Goal: Information Seeking & Learning: Learn about a topic

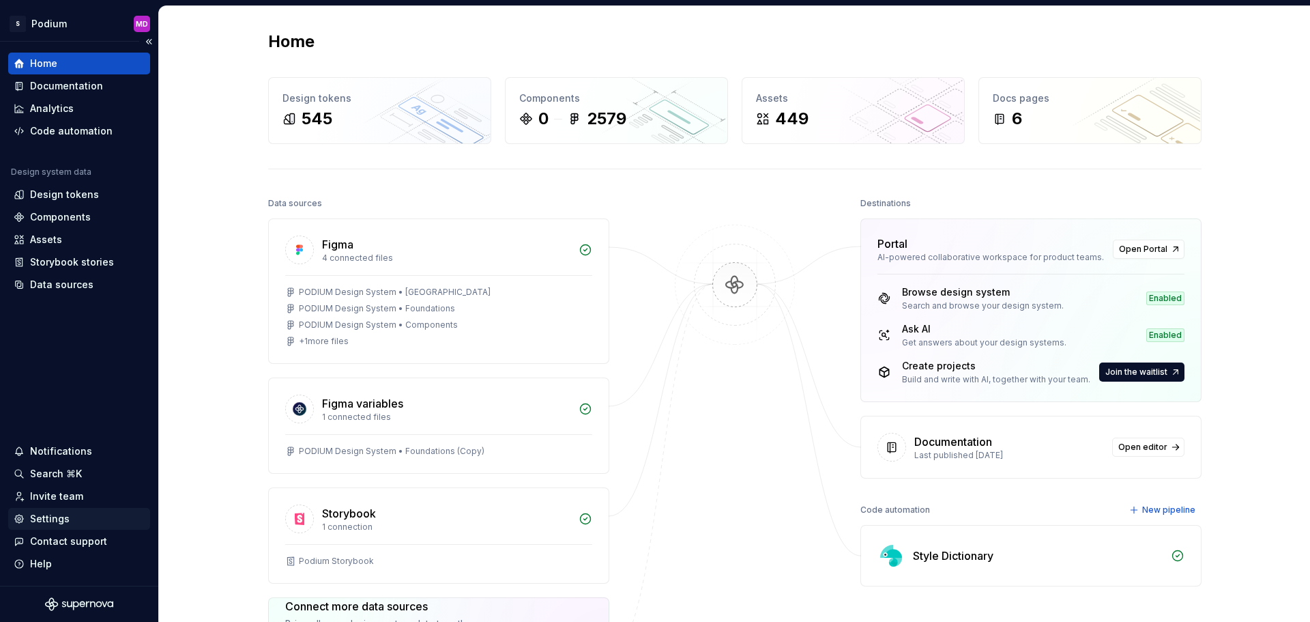
click at [46, 515] on div "Settings" at bounding box center [50, 519] width 40 height 14
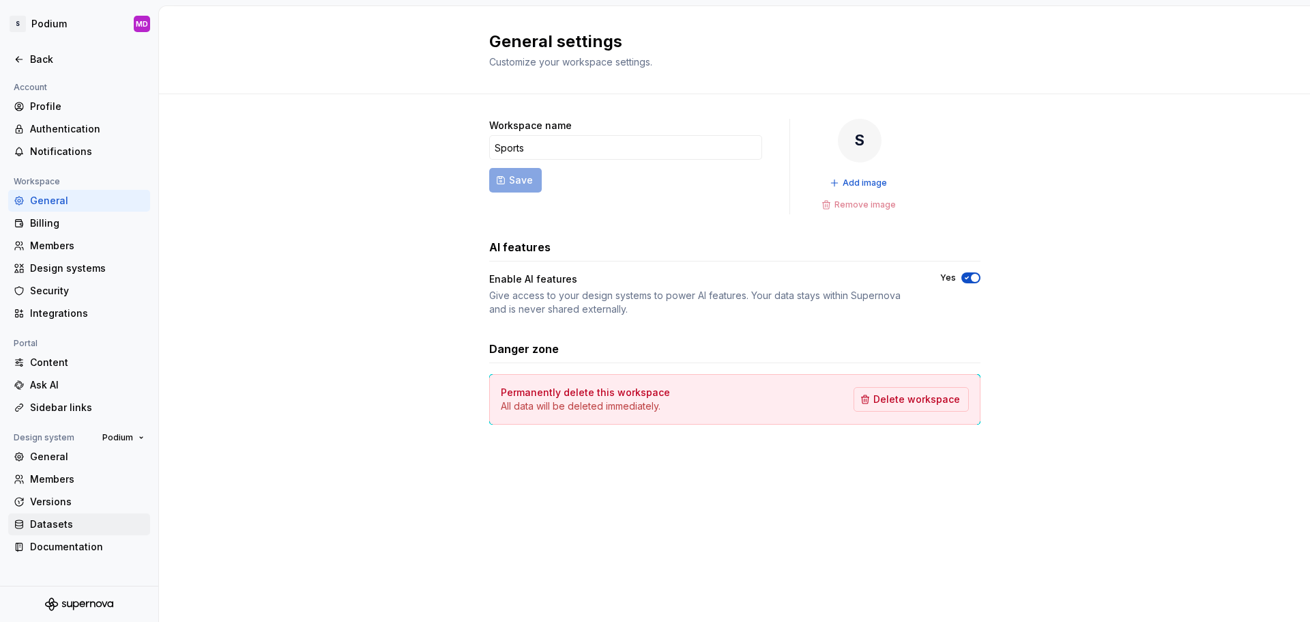
click at [50, 521] on div "Datasets" at bounding box center [87, 524] width 115 height 14
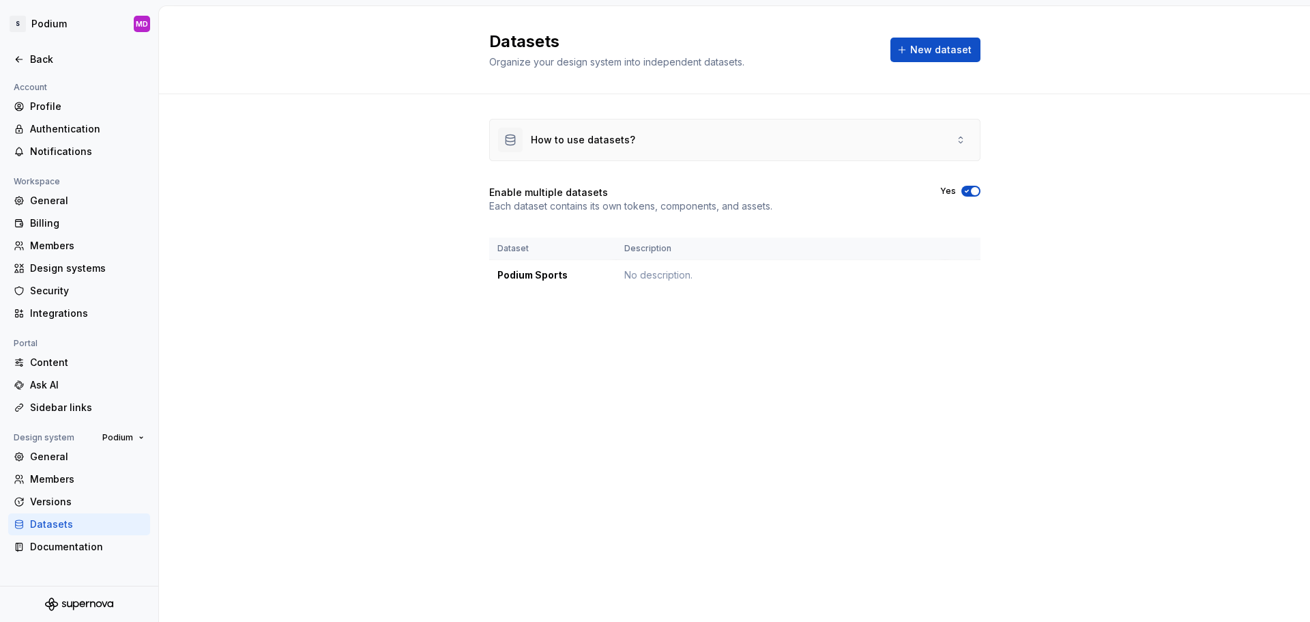
click at [601, 137] on div "How to use datasets?" at bounding box center [583, 140] width 104 height 14
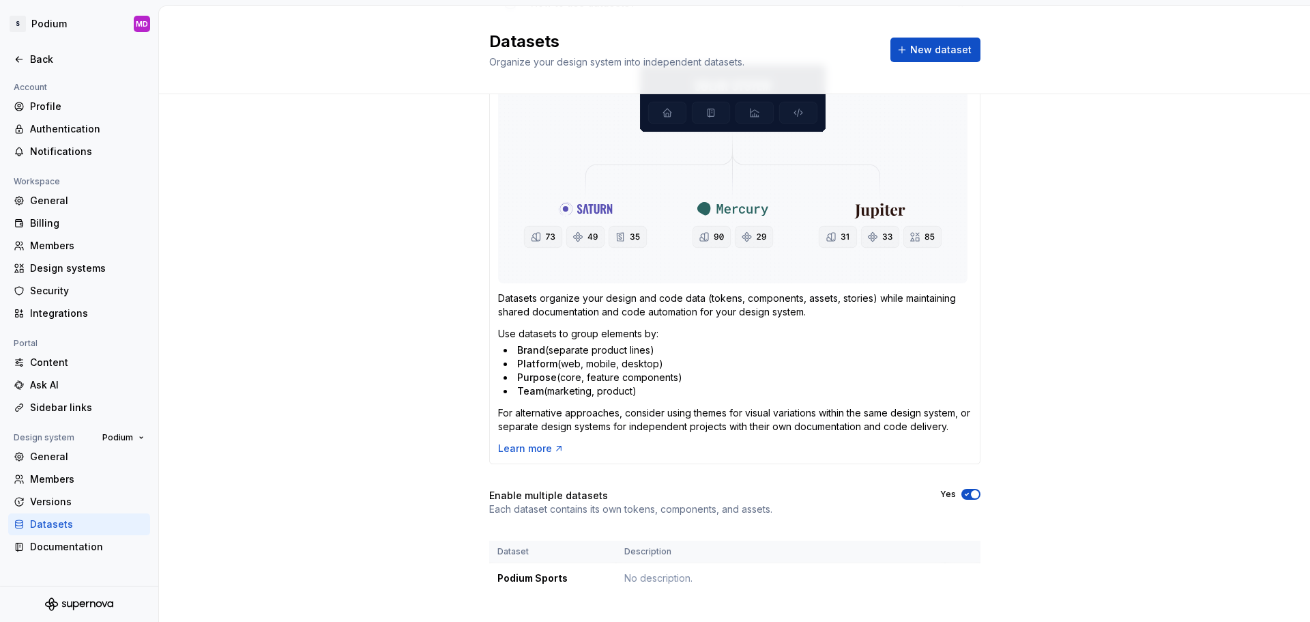
scroll to position [160, 0]
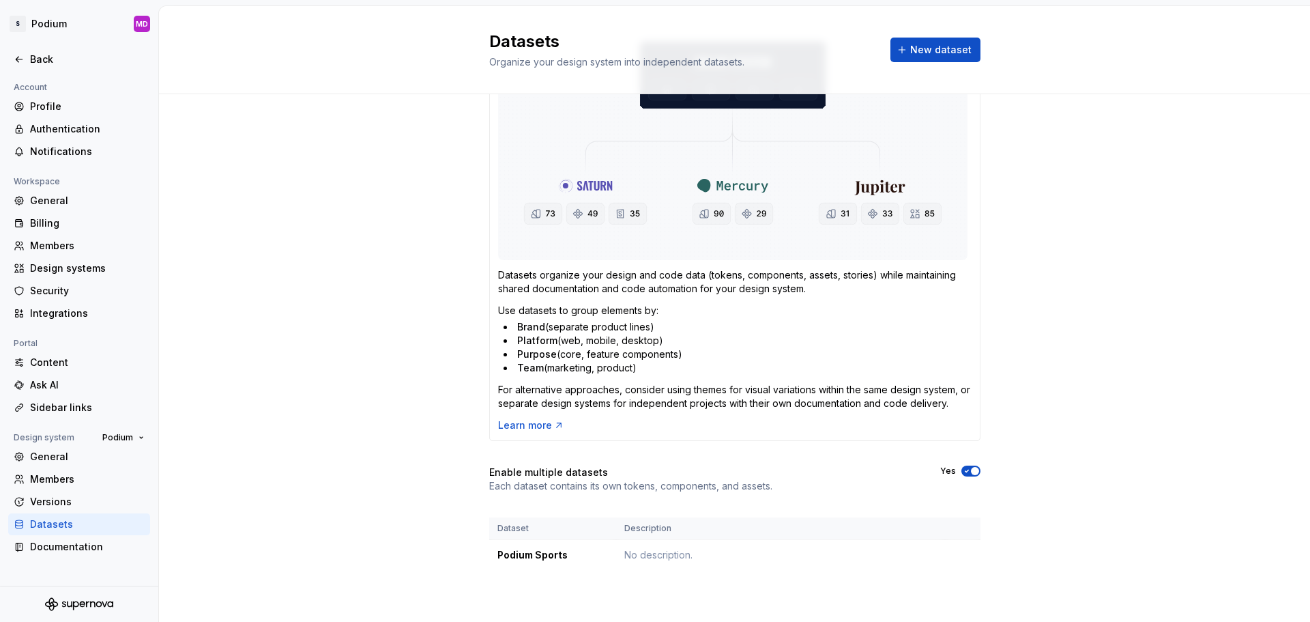
click at [338, 447] on div "How to use datasets? Datasets organize your design and code data (tokens, compo…" at bounding box center [734, 277] width 1151 height 687
click at [337, 447] on div "How to use datasets? Datasets organize your design and code data (tokens, compo…" at bounding box center [734, 277] width 1151 height 687
click at [336, 445] on div "How to use datasets? Datasets organize your design and code data (tokens, compo…" at bounding box center [734, 277] width 1151 height 687
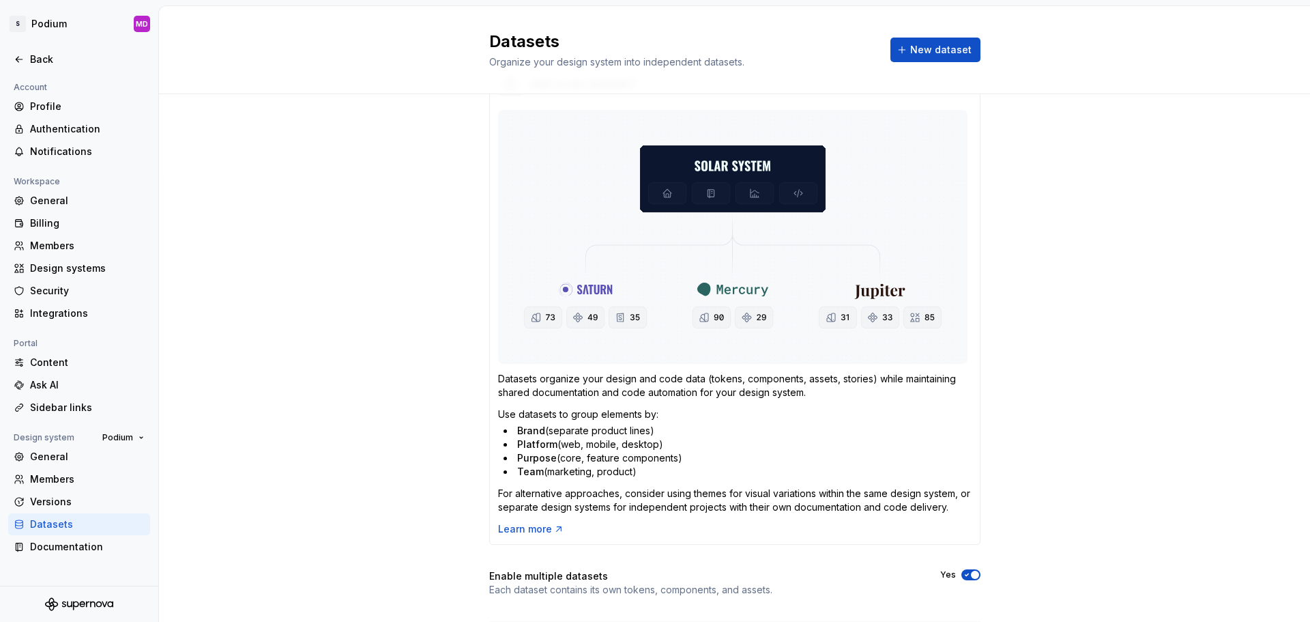
scroll to position [23, 0]
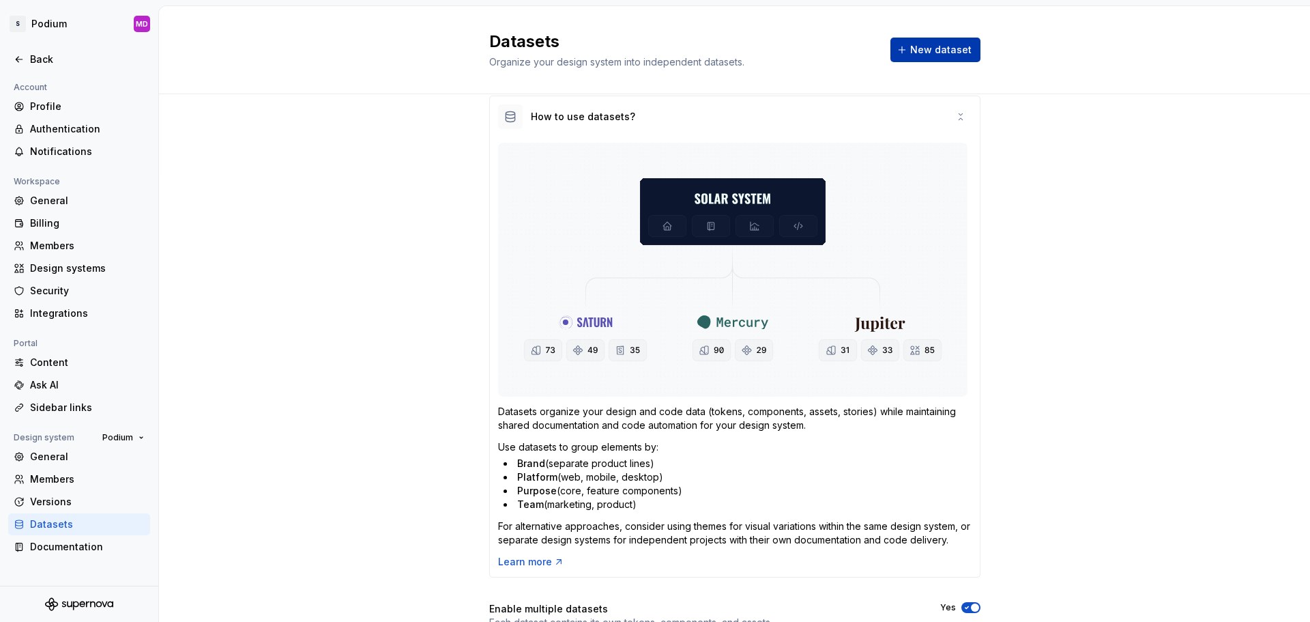
click at [934, 56] on span "New dataset" at bounding box center [941, 50] width 61 height 14
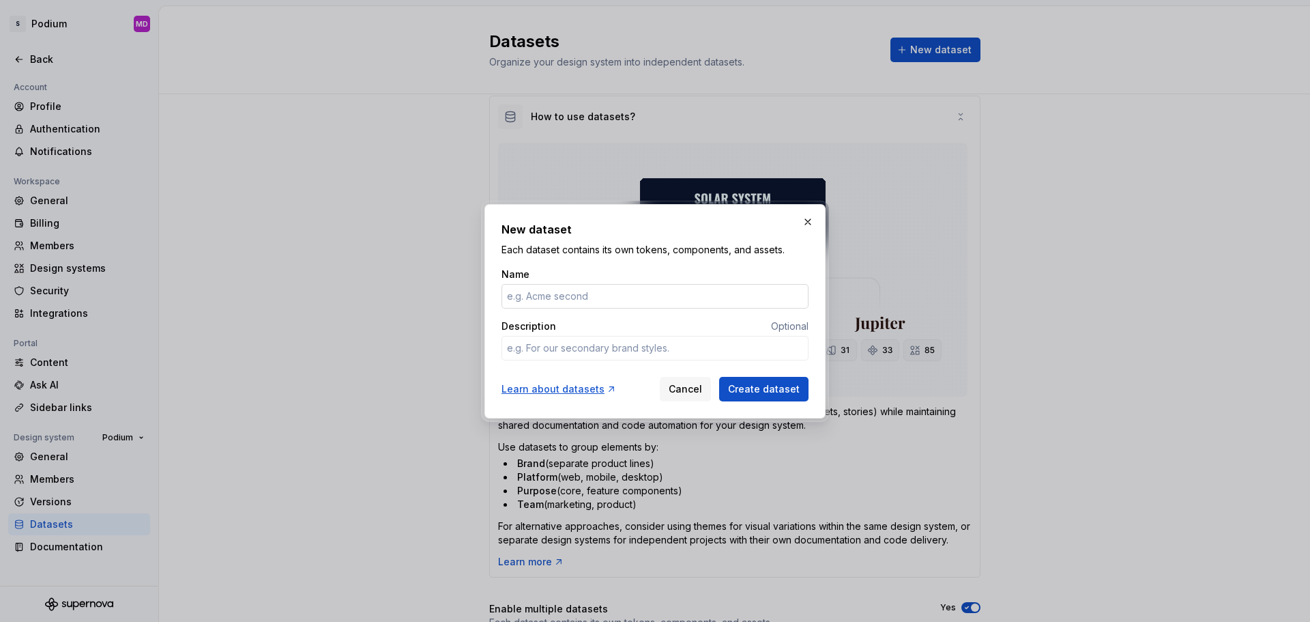
click at [530, 299] on input "Name" at bounding box center [655, 296] width 307 height 25
type textarea "*"
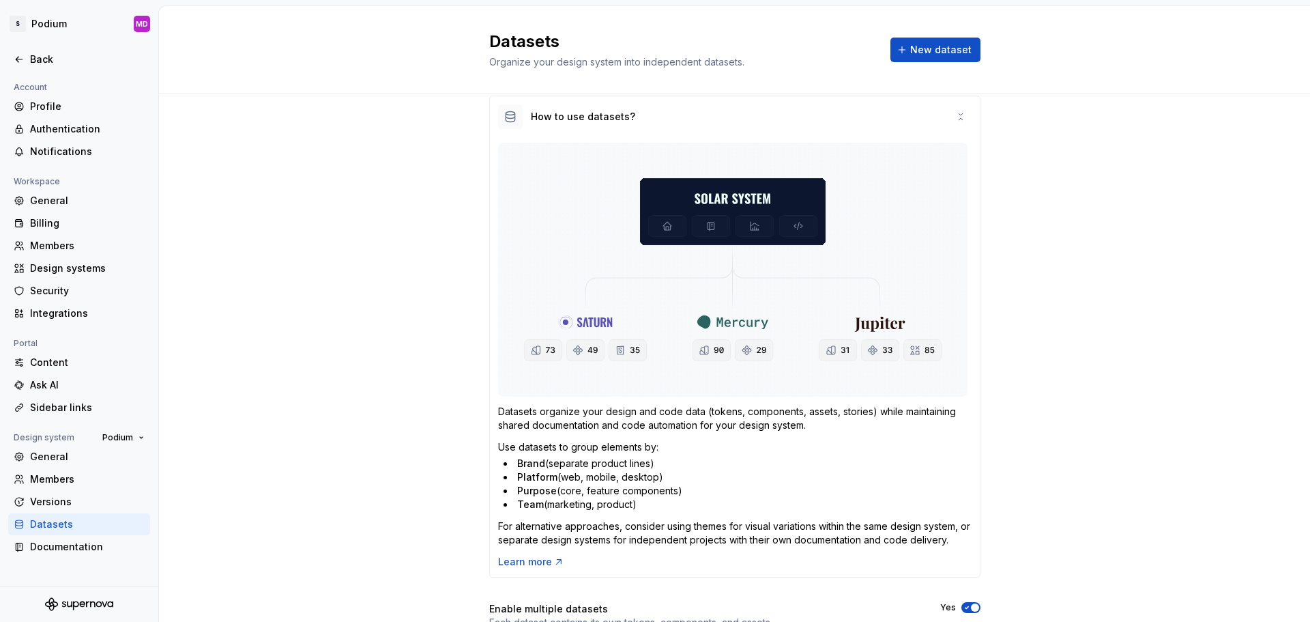
click at [378, 445] on div "How to use datasets? Datasets organize your design and code data (tokens, compo…" at bounding box center [734, 414] width 1151 height 687
click at [47, 316] on div "Integrations" at bounding box center [87, 313] width 115 height 14
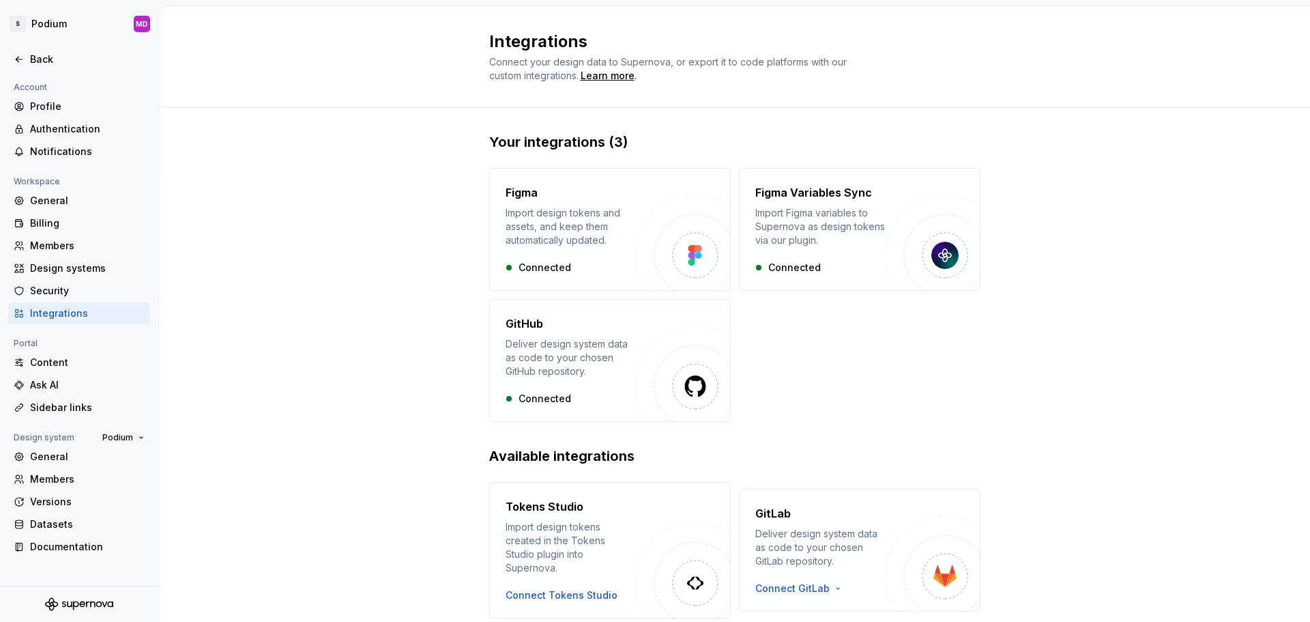
click at [807, 436] on div "Your integrations (3) Figma Import design tokens and assets, and keep them auto…" at bounding box center [734, 440] width 491 height 617
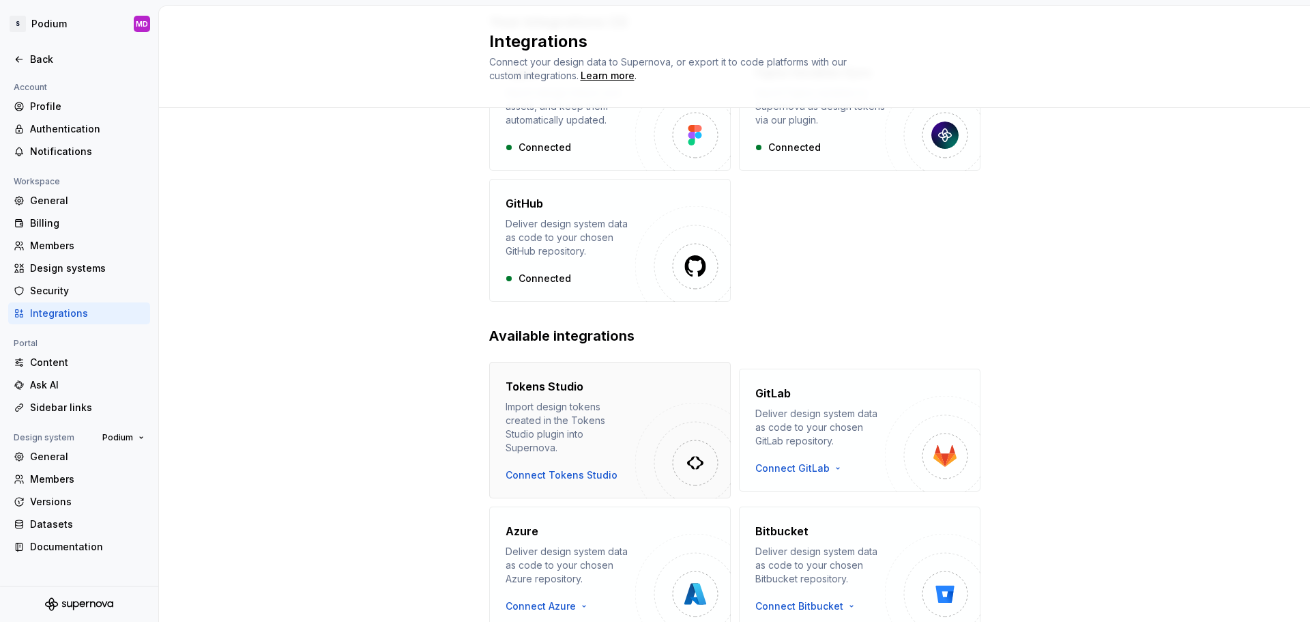
scroll to position [98, 0]
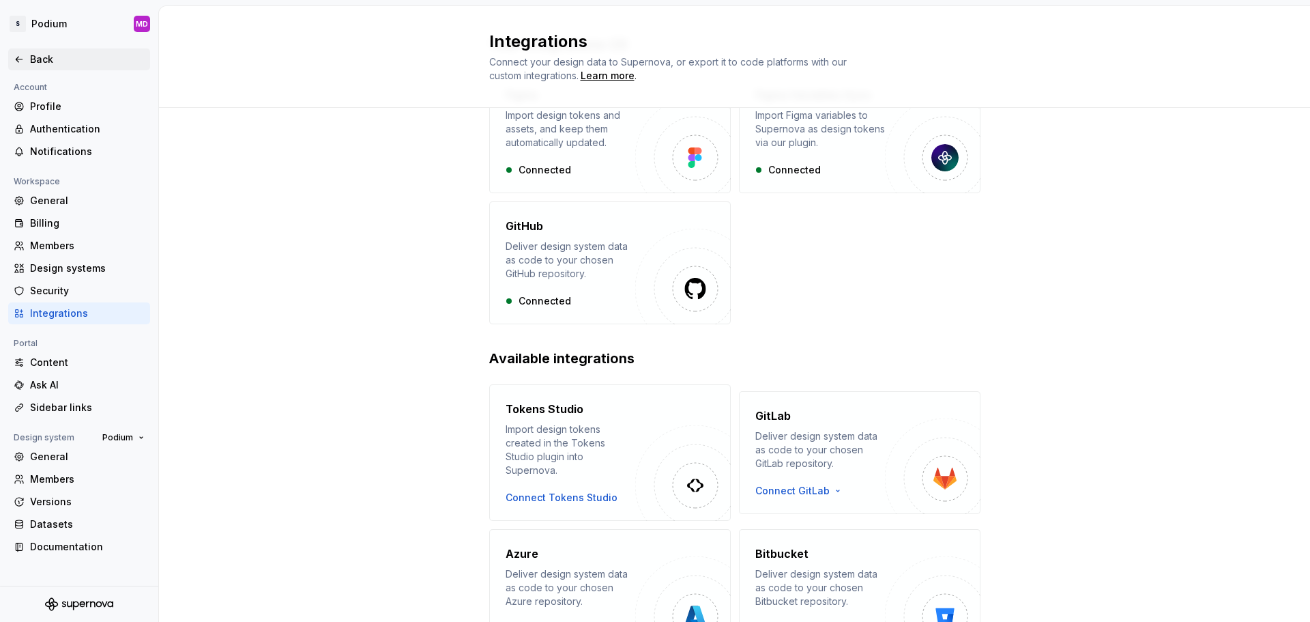
click at [29, 61] on div "Back" at bounding box center [79, 60] width 131 height 14
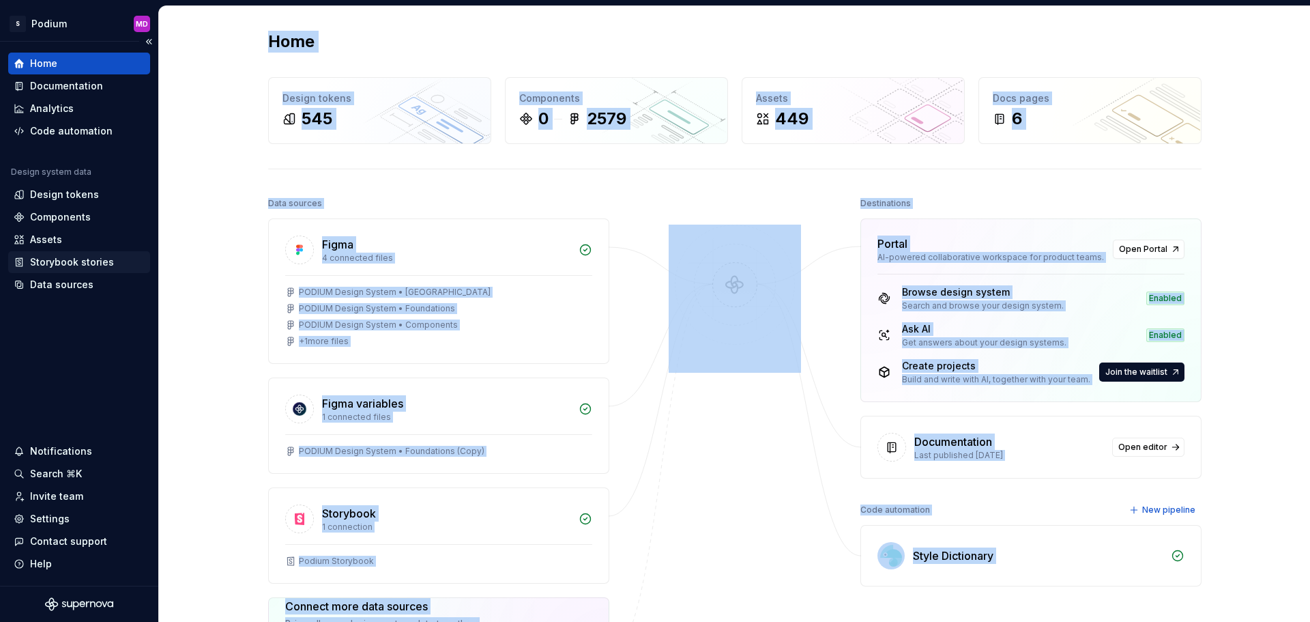
click at [65, 259] on div "Storybook stories" at bounding box center [72, 262] width 84 height 14
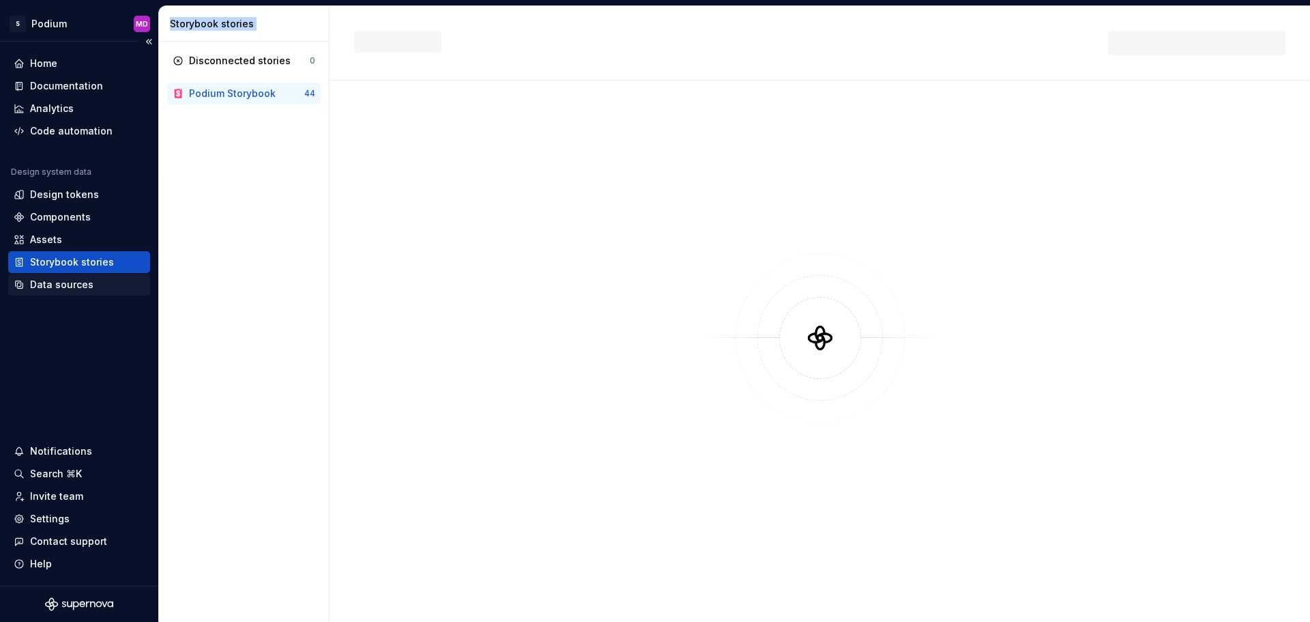
click at [69, 277] on div "Data sources" at bounding box center [79, 285] width 142 height 22
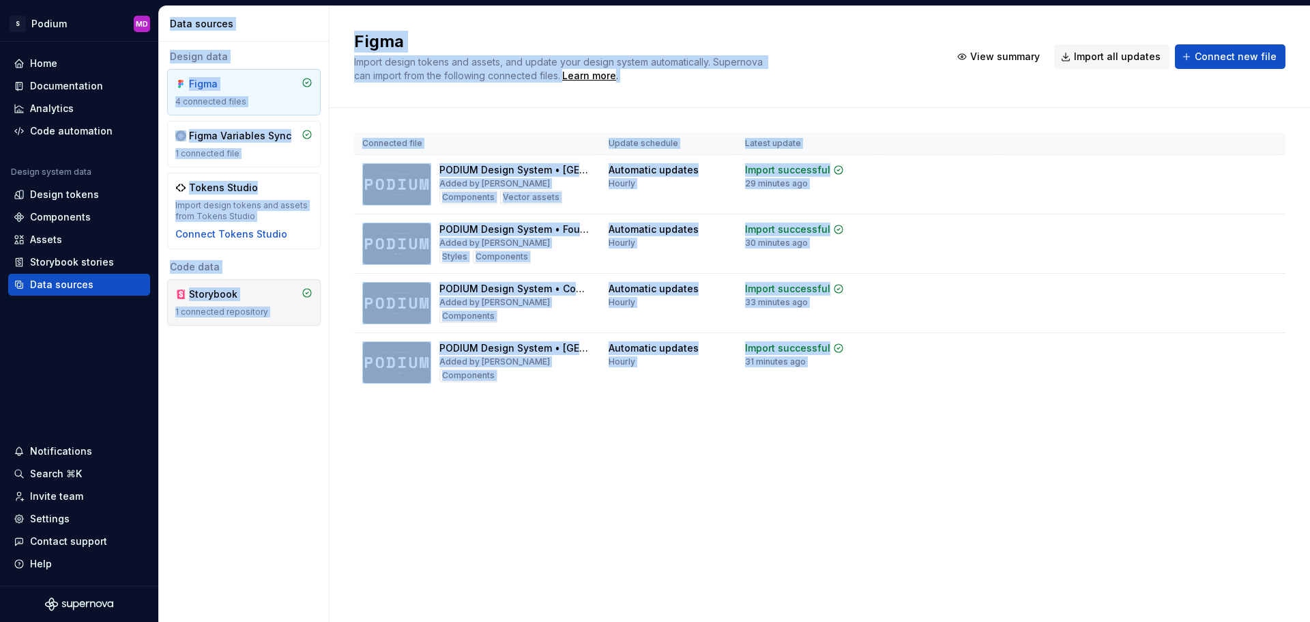
click at [240, 292] on div "Storybook" at bounding box center [222, 294] width 66 height 14
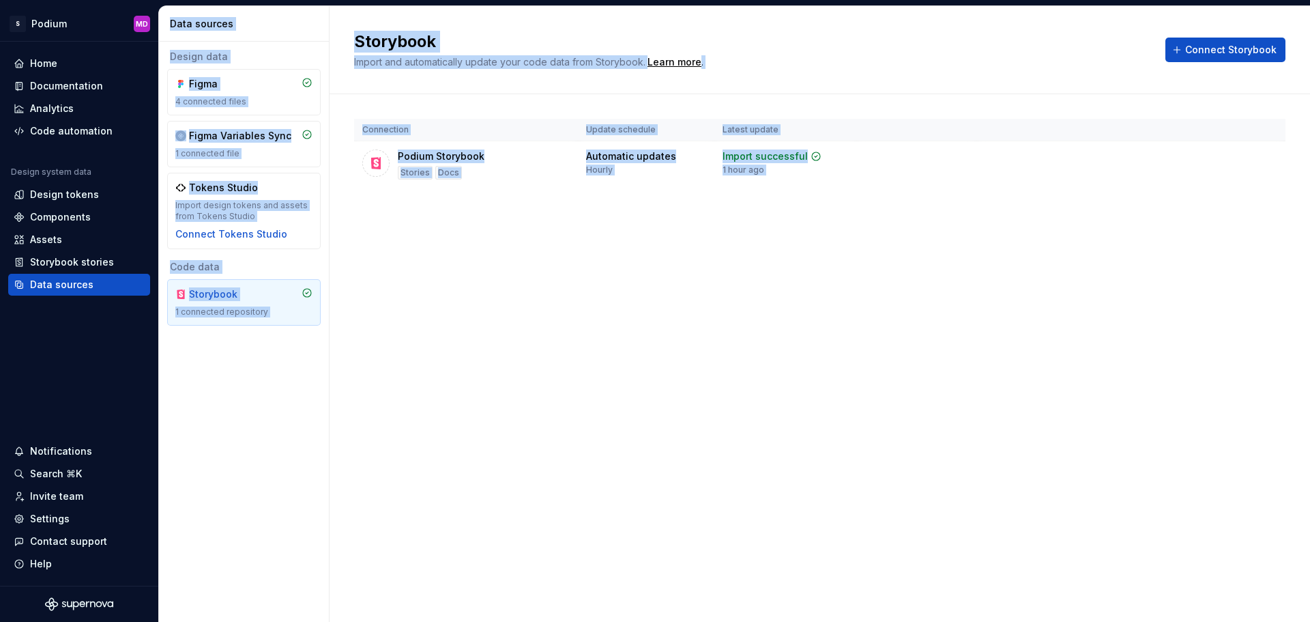
click at [973, 352] on div "Storybook Import and automatically update your code data from Storybook. Learn …" at bounding box center [820, 314] width 981 height 616
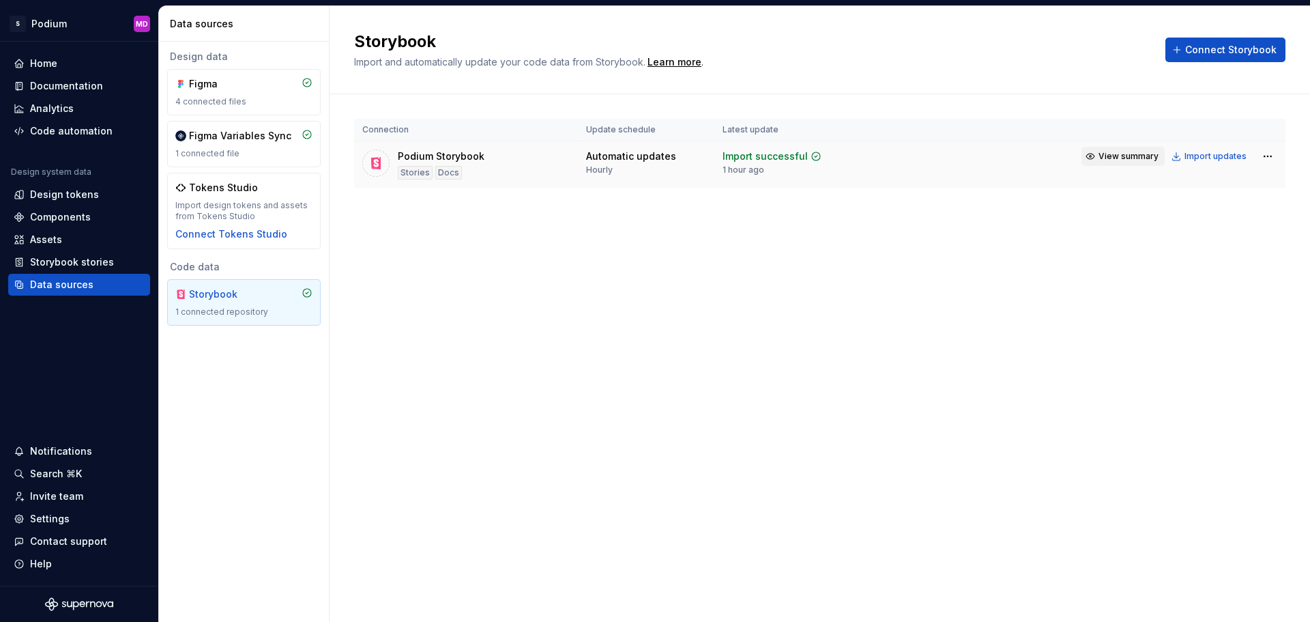
click at [1112, 156] on span "View summary" at bounding box center [1129, 156] width 60 height 11
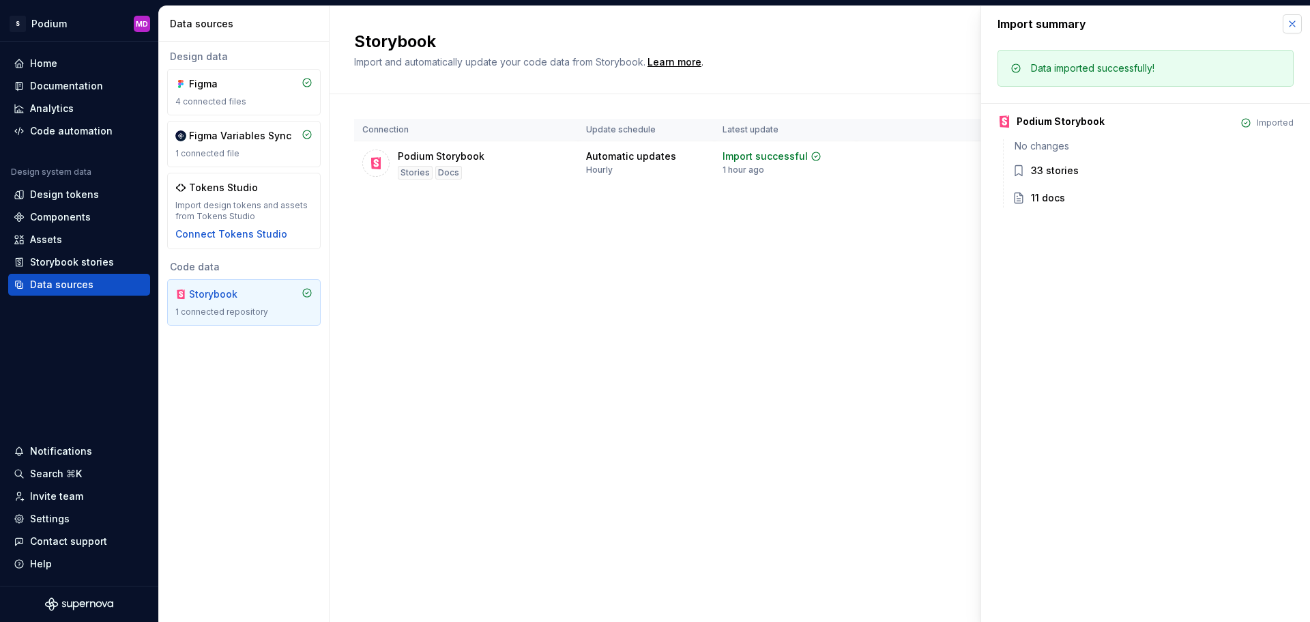
click at [1289, 25] on button "button" at bounding box center [1292, 23] width 19 height 19
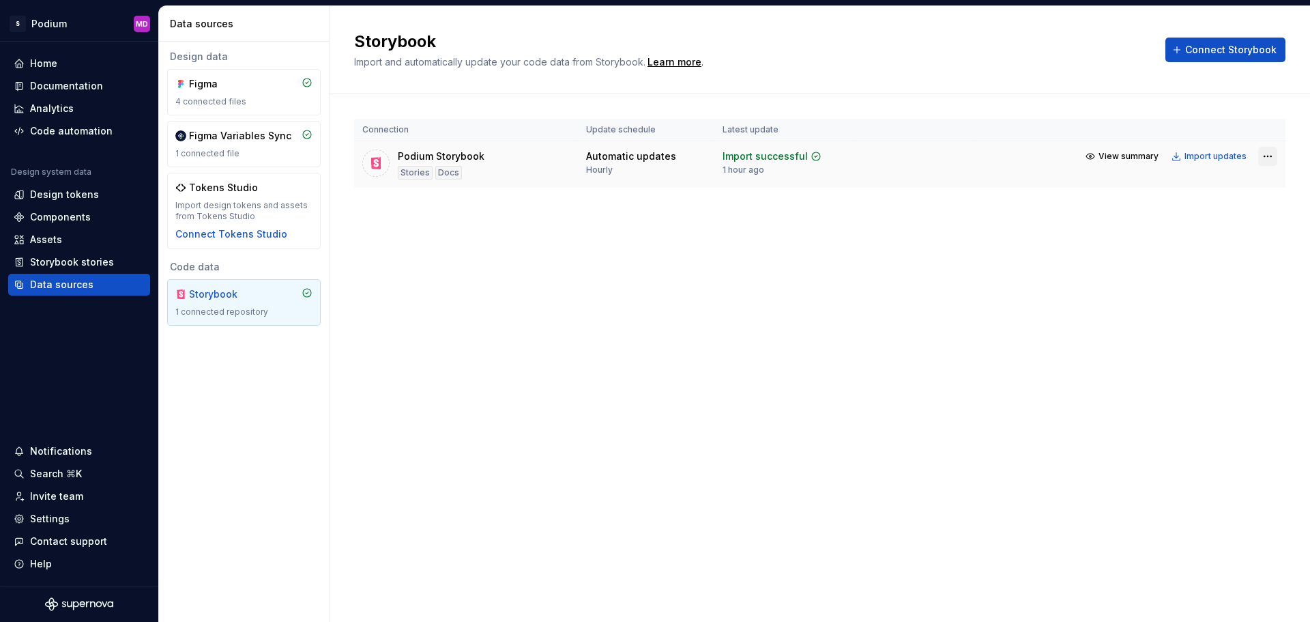
click at [1268, 155] on html "S Podium MD Home Documentation Analytics Code automation Design system data Des…" at bounding box center [655, 311] width 1310 height 622
click at [1252, 178] on div "View import summary" at bounding box center [1220, 183] width 102 height 14
click at [1252, 178] on tr "Podium Storybook Stories Docs Automatic updates Hourly Import successful 1 hour…" at bounding box center [820, 164] width 932 height 47
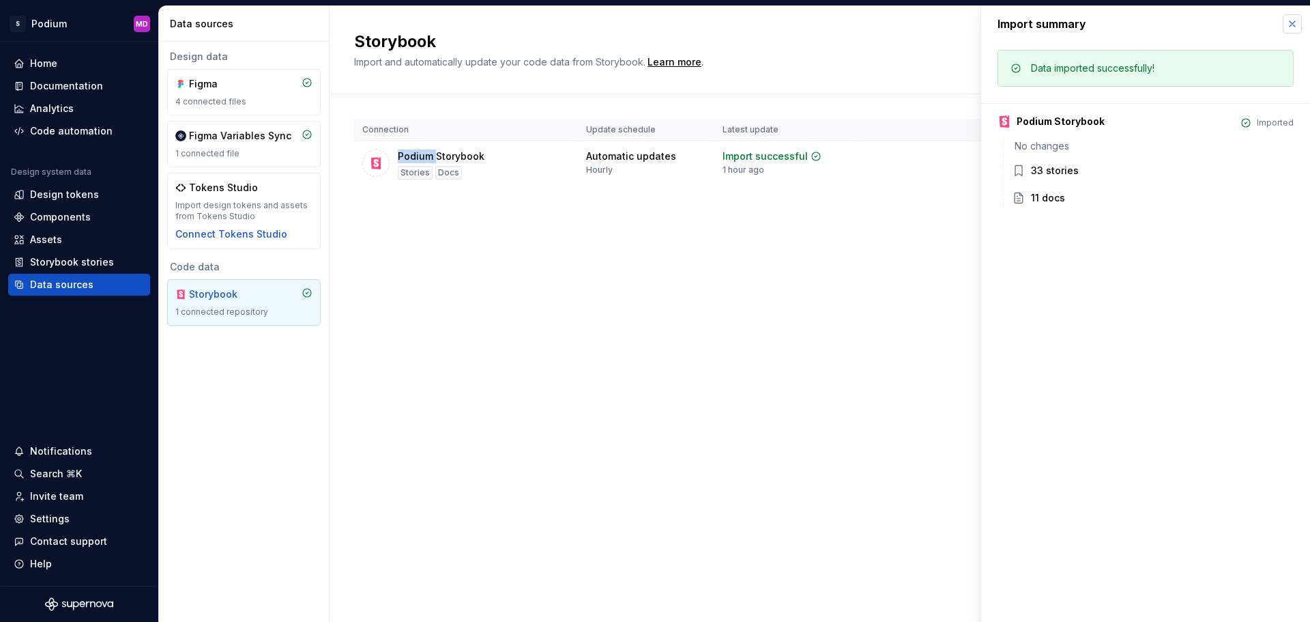
click at [1287, 29] on button "button" at bounding box center [1292, 23] width 19 height 19
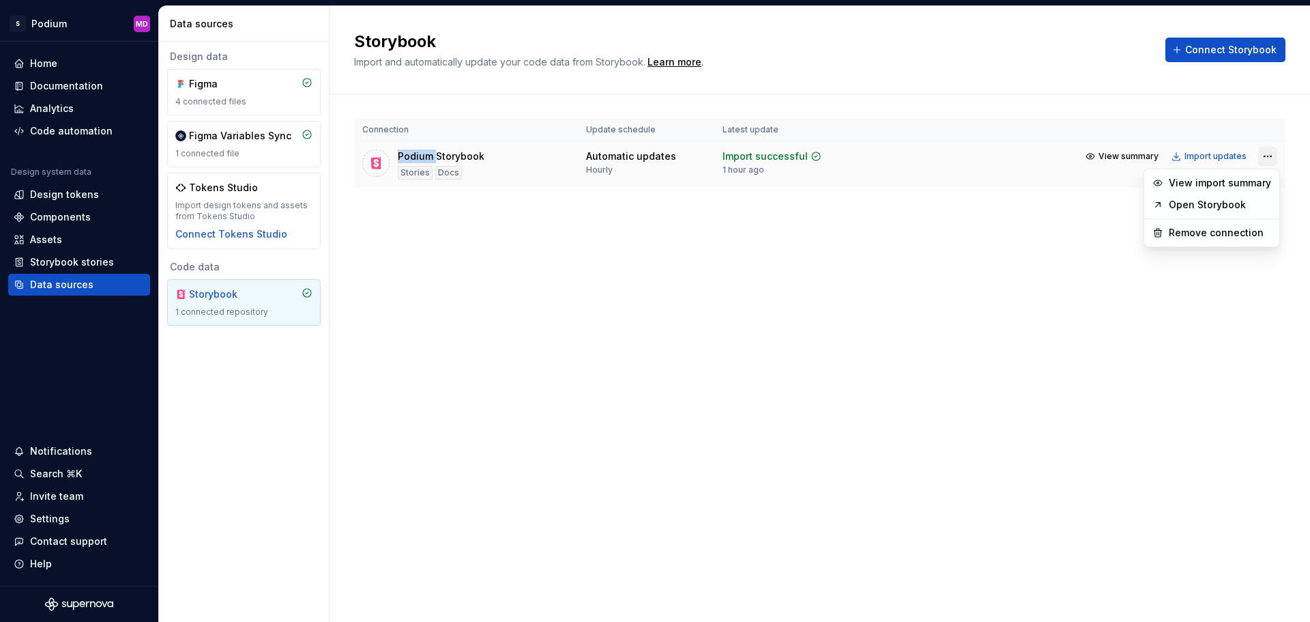
click at [1270, 160] on html "S Podium MD Home Documentation Analytics Code automation Design system data Des…" at bounding box center [655, 311] width 1310 height 622
click at [1226, 204] on link "Open Storybook" at bounding box center [1220, 205] width 102 height 14
